Goal: Communication & Community: Answer question/provide support

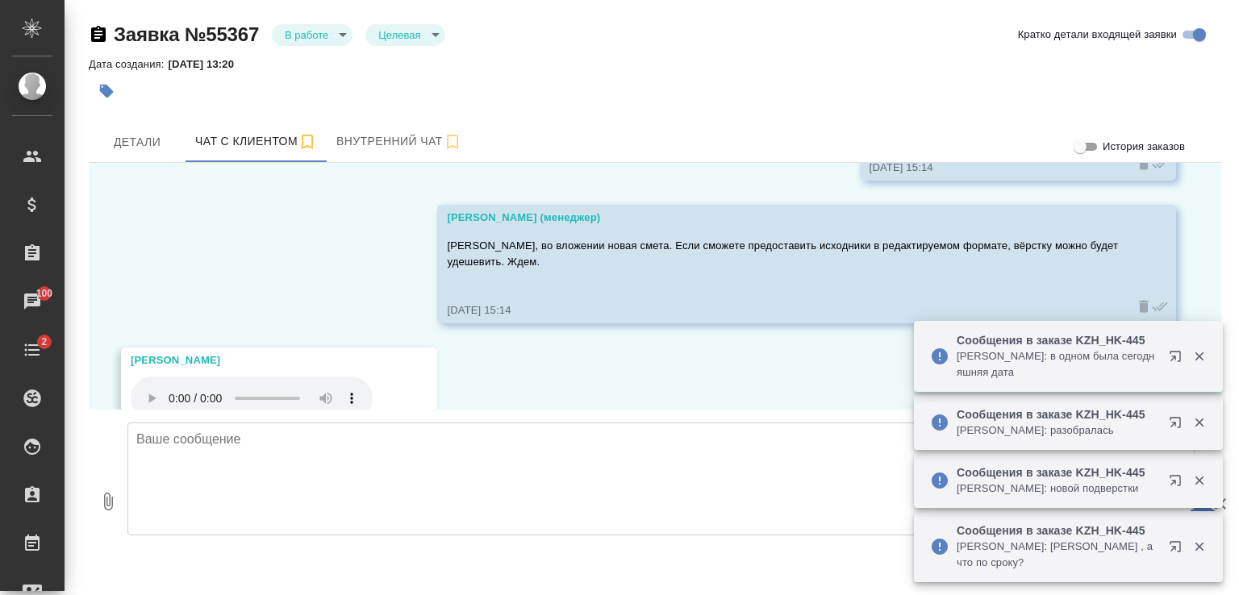
scroll to position [3358, 0]
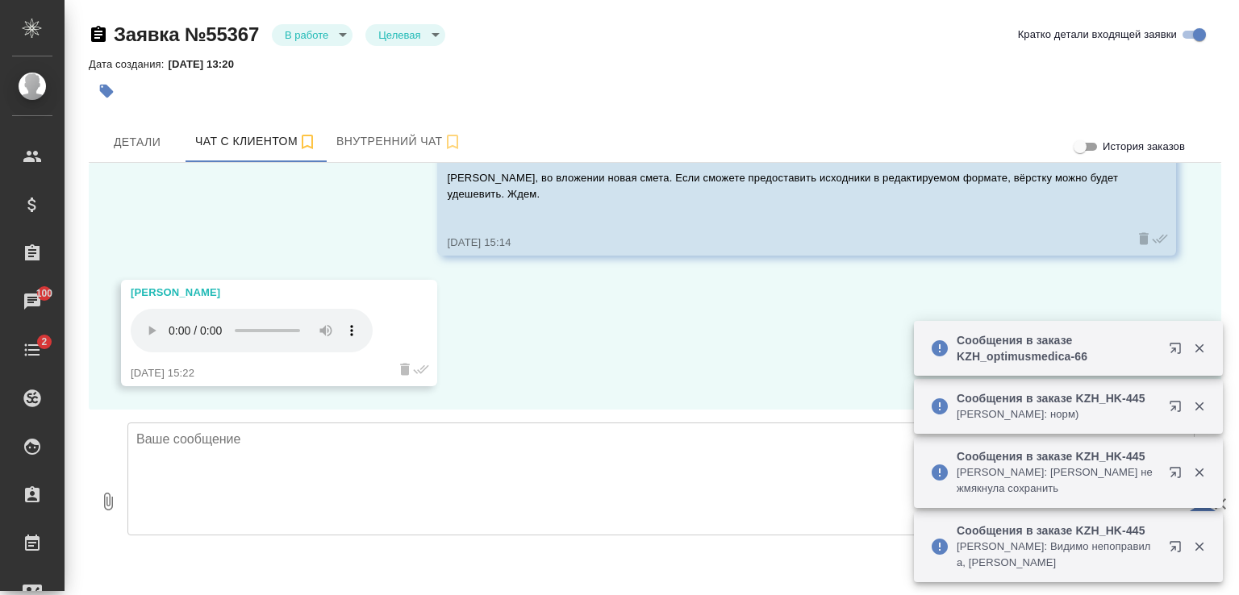
click at [370, 441] on textarea at bounding box center [660, 479] width 1067 height 113
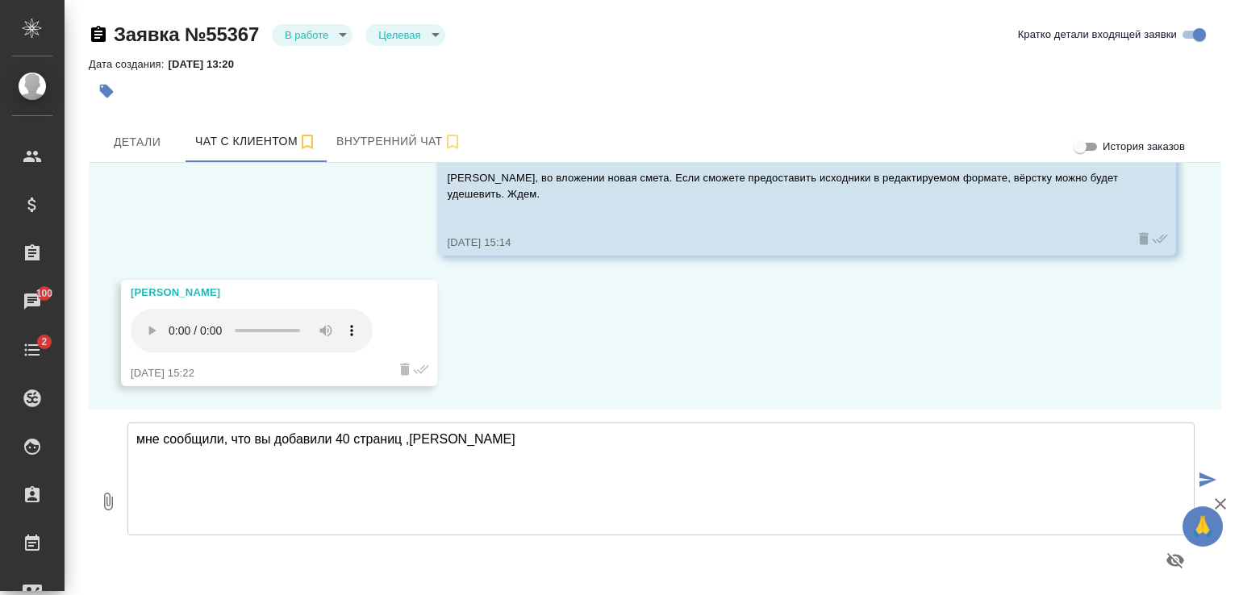
type textarea "мне сообщили, что вы добавили 40 страниц ,[PERSON_NAME]"
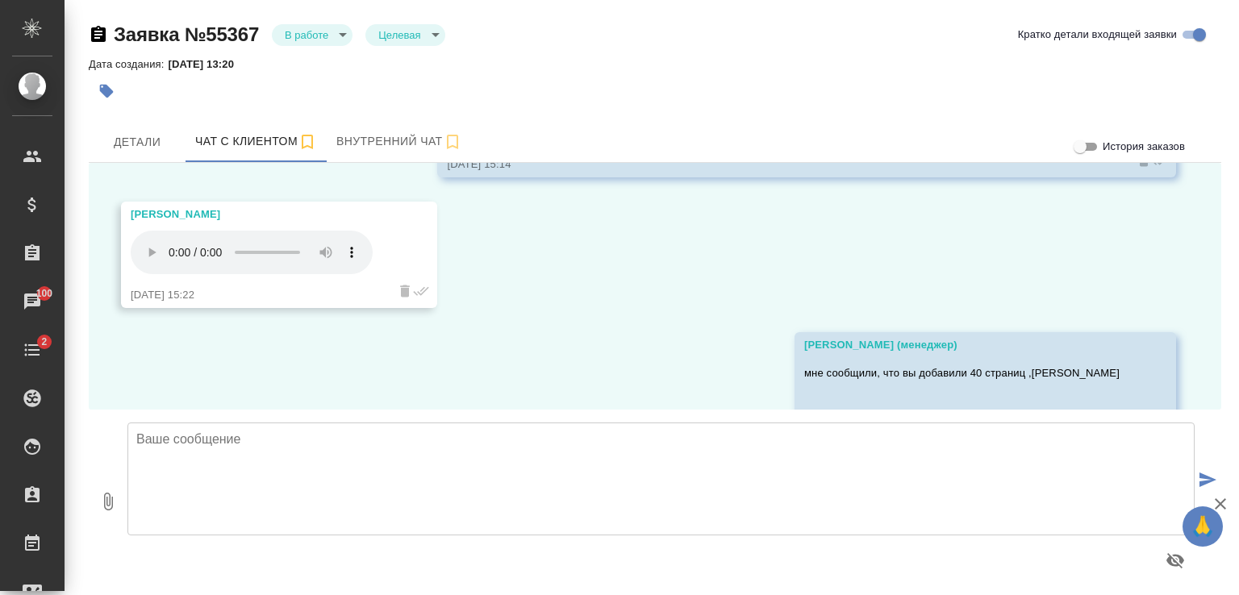
scroll to position [3485, 0]
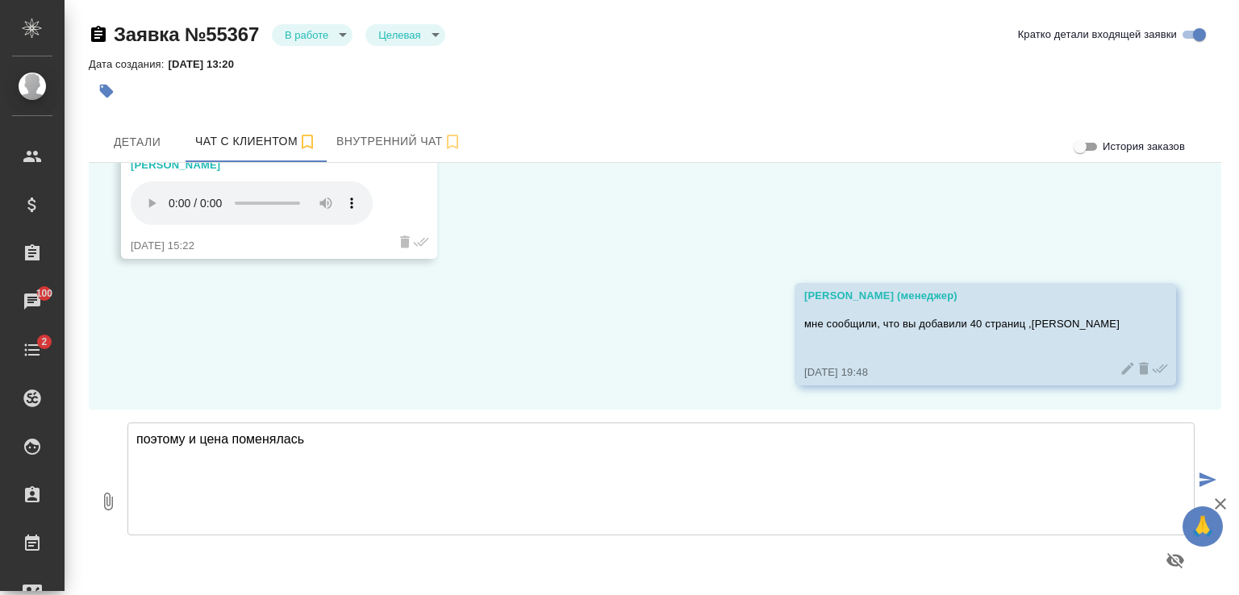
type textarea "поэтому и цена поменялась"
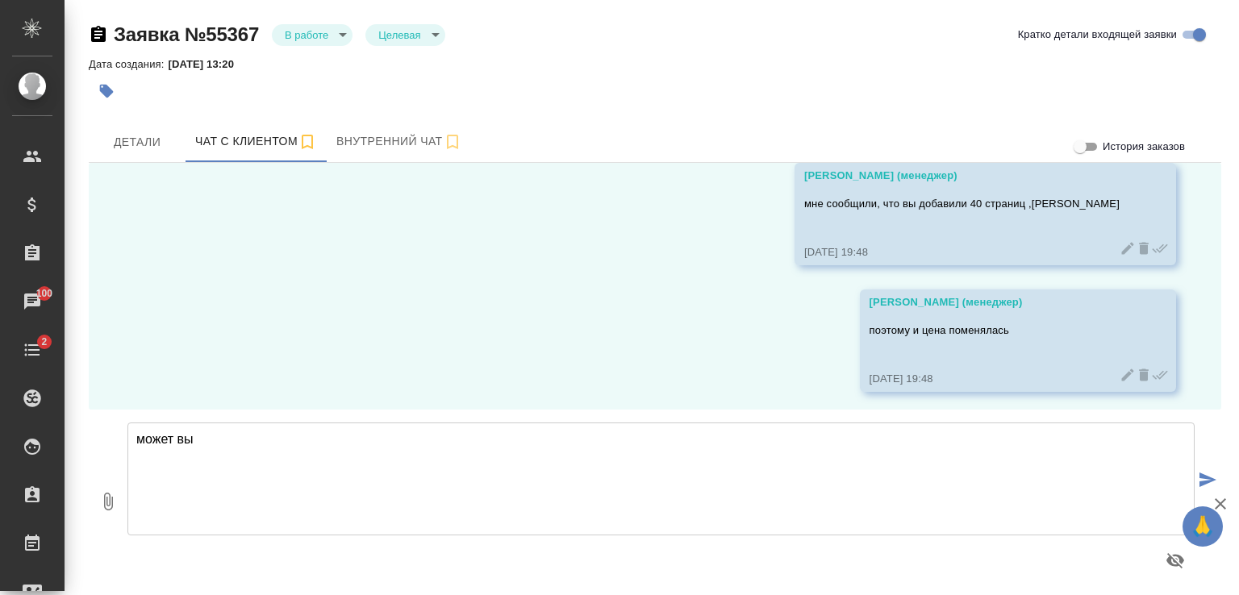
scroll to position [3611, 0]
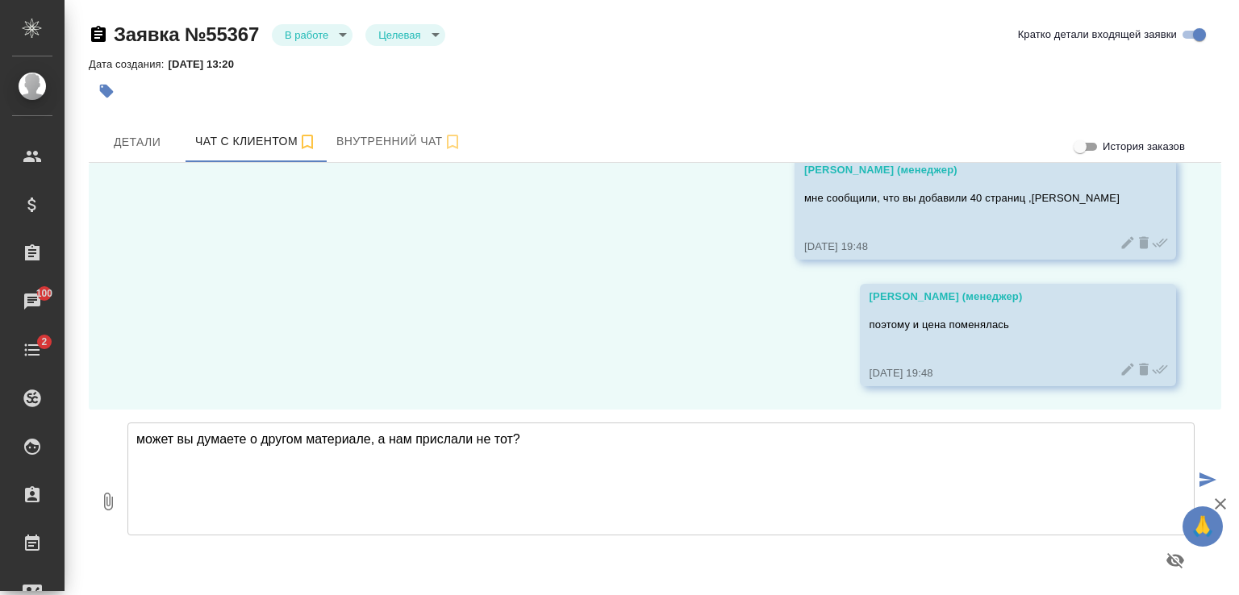
type textarea "может вы думаете о другом материале, а нам прислали не тот?"
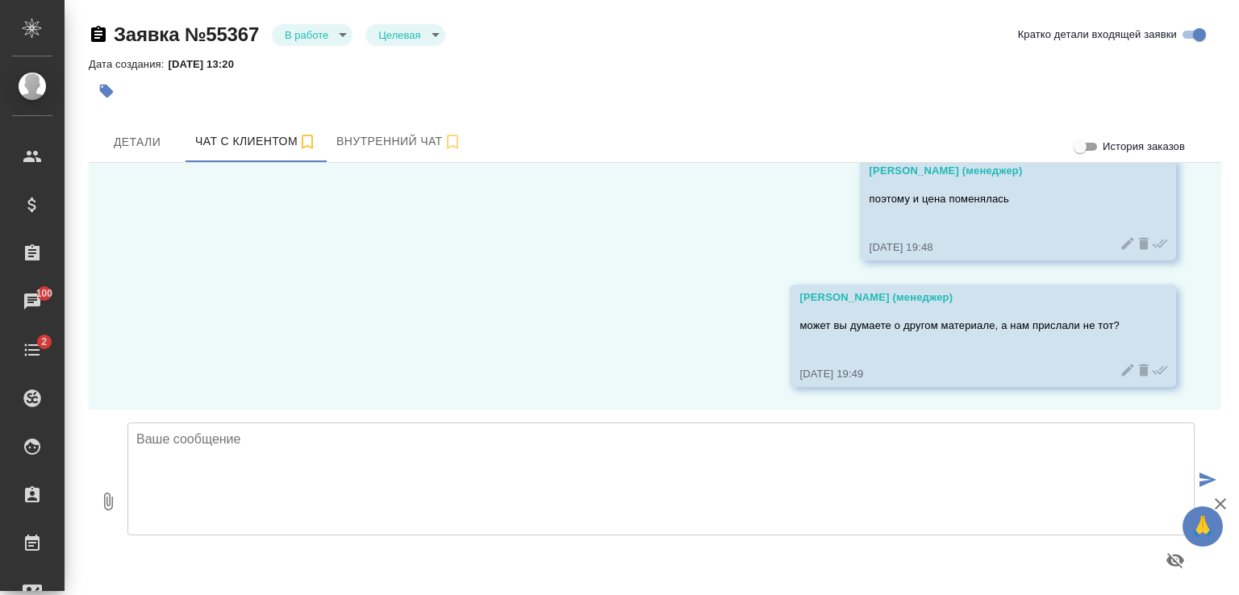
scroll to position [3738, 0]
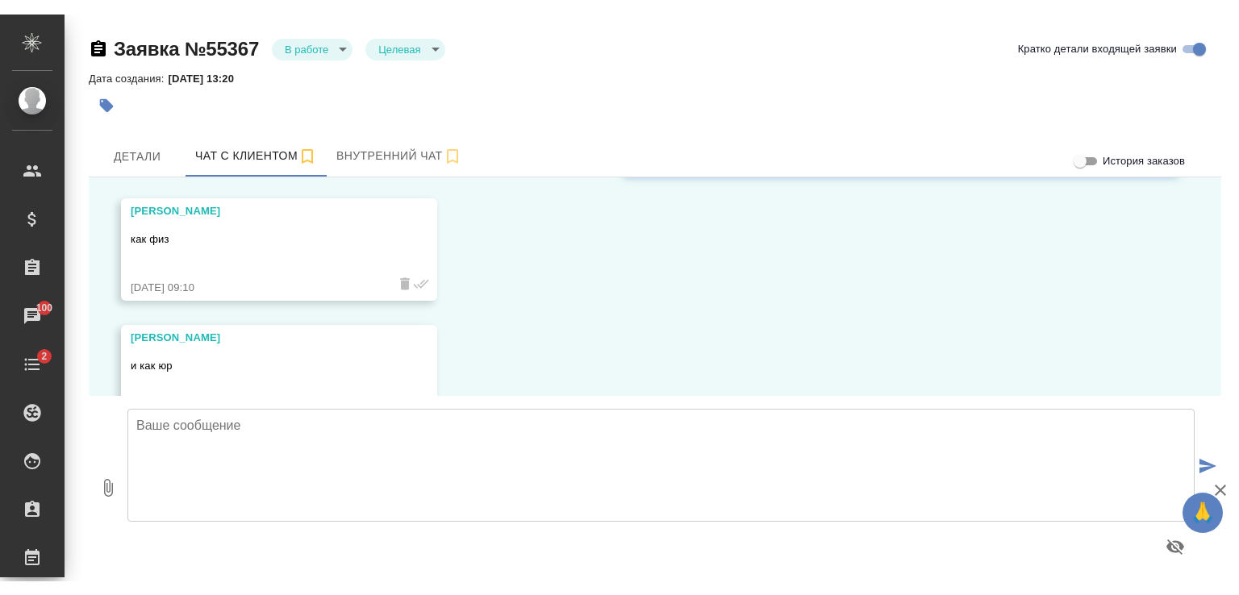
scroll to position [3738, 0]
